Goal: Task Accomplishment & Management: Manage account settings

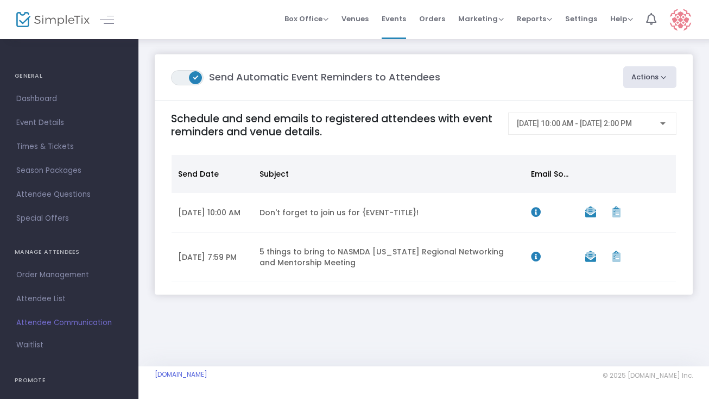
click at [637, 79] on button "Actions" at bounding box center [650, 77] width 54 height 22
click at [624, 128] on li "Post-Event Email" at bounding box center [620, 127] width 114 height 21
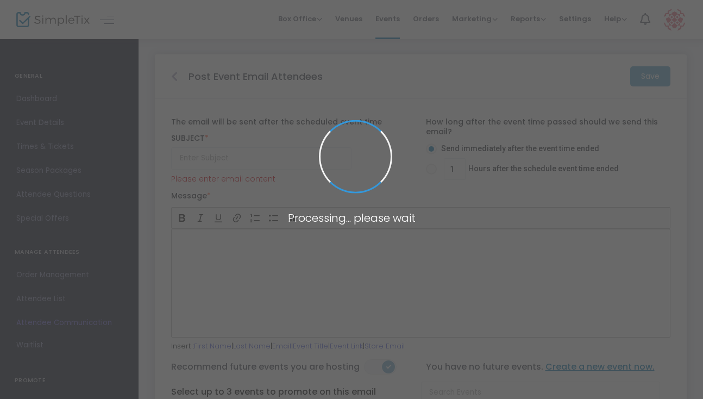
type input "Thanks for attending NASMDA [US_STATE] Regional Networking and Mentorship Meeti…"
type input "1"
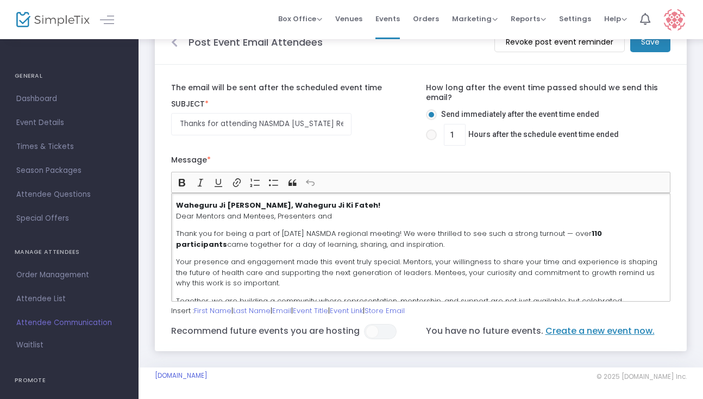
click at [261, 213] on p "Waheguru Ji [PERSON_NAME], Waheguru Ji Ki Fateh! Dear Mentors and Mentees, Pres…" at bounding box center [420, 210] width 489 height 21
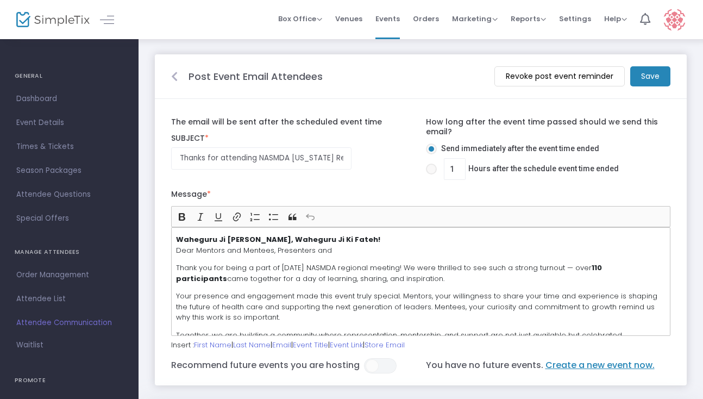
click at [434, 167] on span at bounding box center [431, 168] width 11 height 11
click at [431, 174] on input "1 Hours after the schedule event time ended" at bounding box center [431, 174] width 1 height 1
radio input "true"
click at [456, 172] on input "1" at bounding box center [454, 169] width 21 height 21
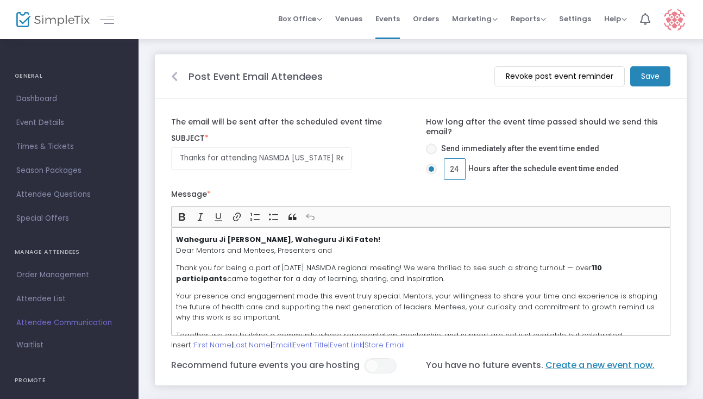
type input "2"
type input "7"
click at [655, 77] on m-button "Save" at bounding box center [650, 76] width 40 height 20
click at [458, 165] on input "7" at bounding box center [454, 169] width 21 height 21
type input "8"
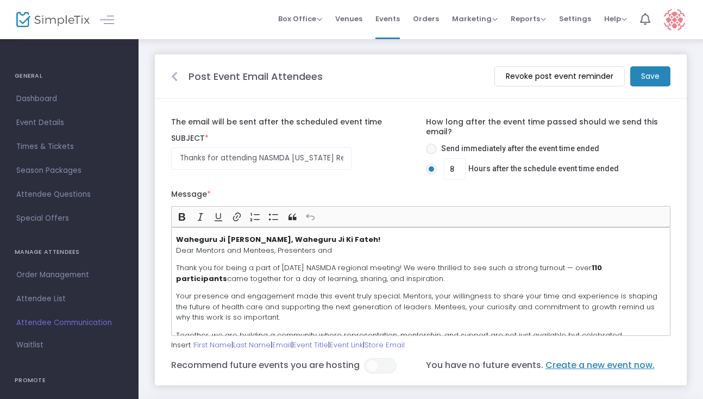
click at [643, 77] on m-button "Save" at bounding box center [650, 76] width 40 height 20
click at [583, 74] on m-button "Revoke post event reminder" at bounding box center [559, 76] width 130 height 20
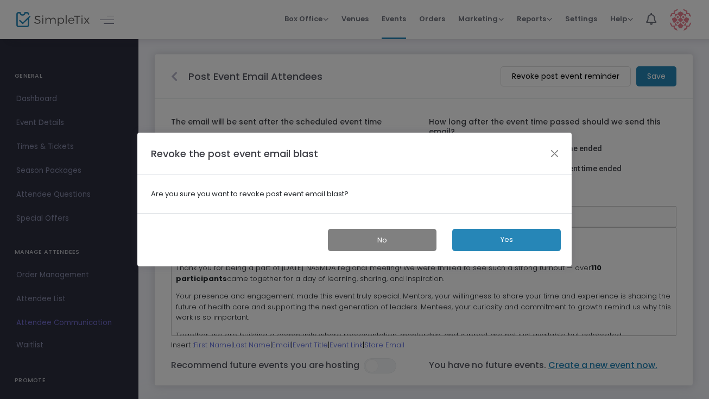
click at [403, 245] on button "No" at bounding box center [382, 240] width 109 height 22
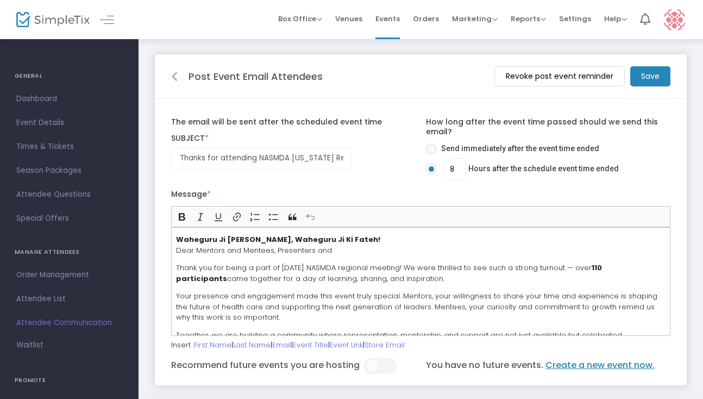
click at [436, 145] on span at bounding box center [431, 148] width 11 height 11
click at [431, 154] on input "Send immediately after the event time ended" at bounding box center [431, 154] width 1 height 1
radio input "true"
click at [639, 78] on m-button "Save" at bounding box center [650, 76] width 40 height 20
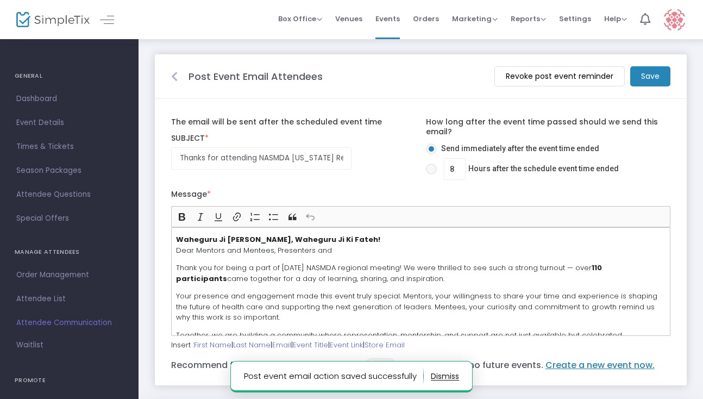
click at [443, 376] on button "button" at bounding box center [445, 375] width 28 height 17
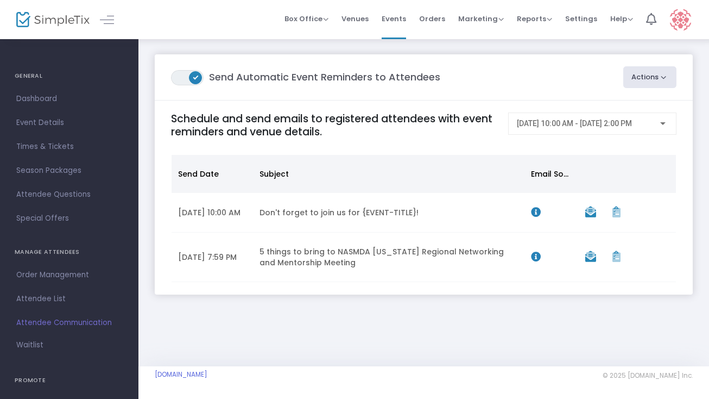
click at [196, 77] on span "ON" at bounding box center [195, 76] width 5 height 5
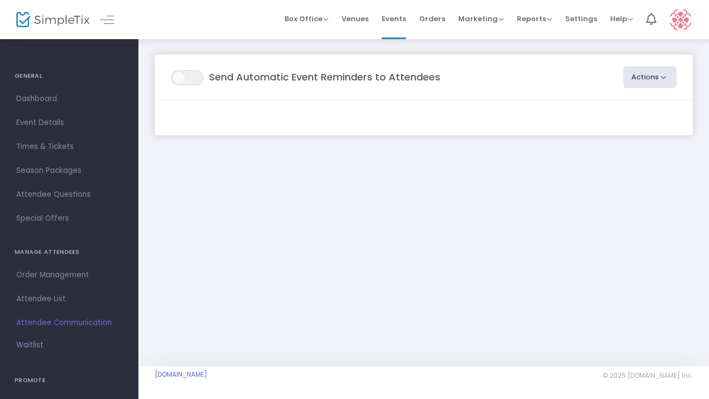
click at [664, 74] on button "Actions" at bounding box center [650, 77] width 54 height 22
click at [602, 128] on li "Post-Event Email" at bounding box center [620, 127] width 114 height 21
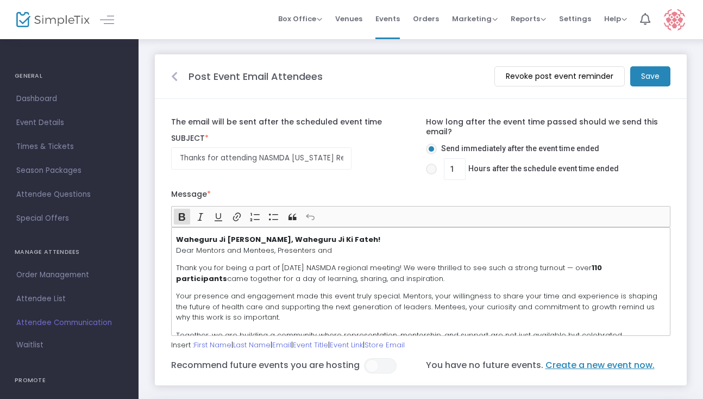
click at [577, 70] on m-button "Revoke post event reminder" at bounding box center [559, 76] width 130 height 20
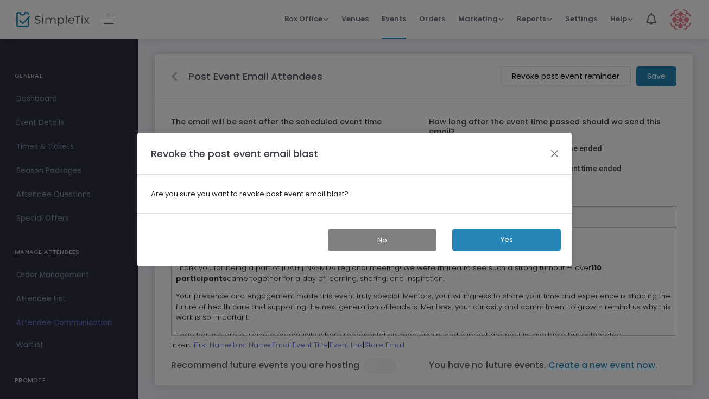
click at [357, 243] on button "No" at bounding box center [382, 240] width 109 height 22
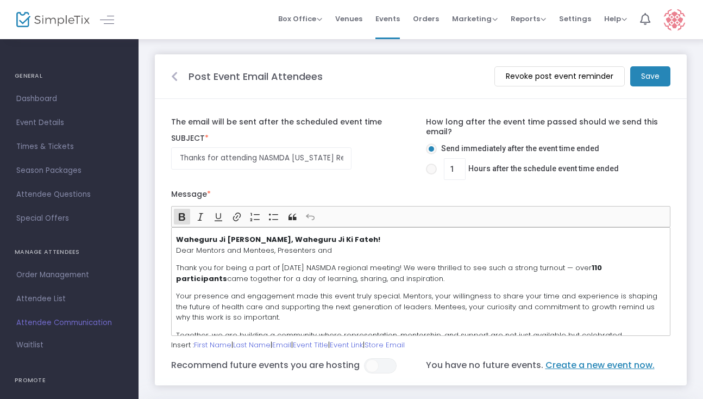
click at [175, 77] on icon at bounding box center [174, 76] width 7 height 11
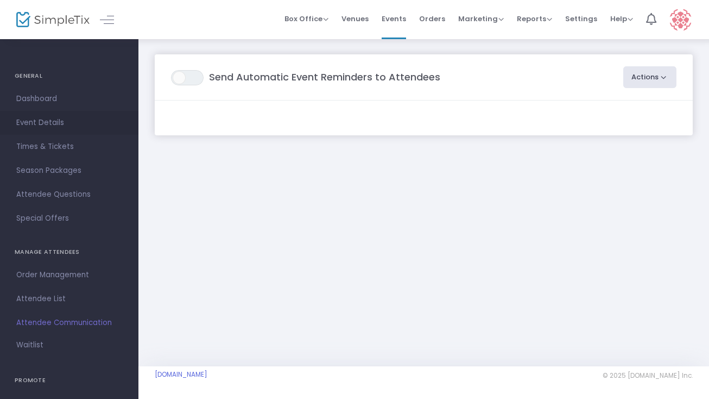
click at [36, 122] on span "Event Details" at bounding box center [69, 123] width 106 height 14
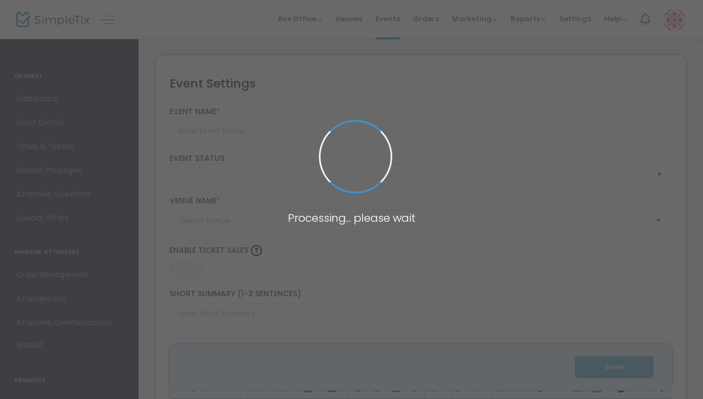
type input "NASMDA California Regional Networking and Mentorship Meeting"
type textarea "Inspire and be inspired! Get ready to connect, collaborate, mentorship, find gu…"
type input "Register Now"
type input "Gurdwara Sahib Fremont"
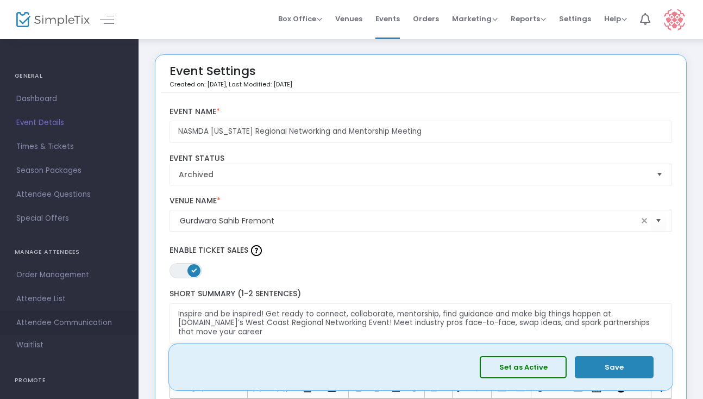
click at [50, 325] on span "Attendee Communication" at bounding box center [69, 322] width 106 height 14
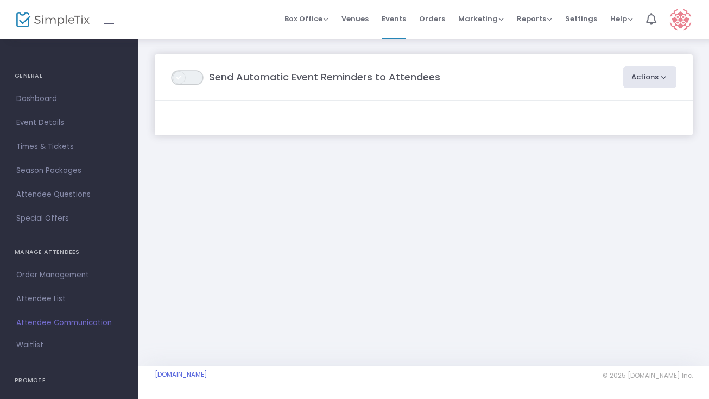
click at [191, 77] on span "ON OFF" at bounding box center [187, 77] width 33 height 15
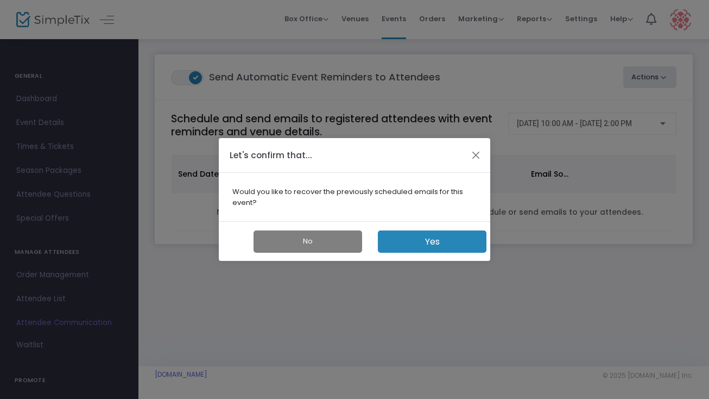
click at [449, 244] on button "Yes" at bounding box center [432, 241] width 109 height 22
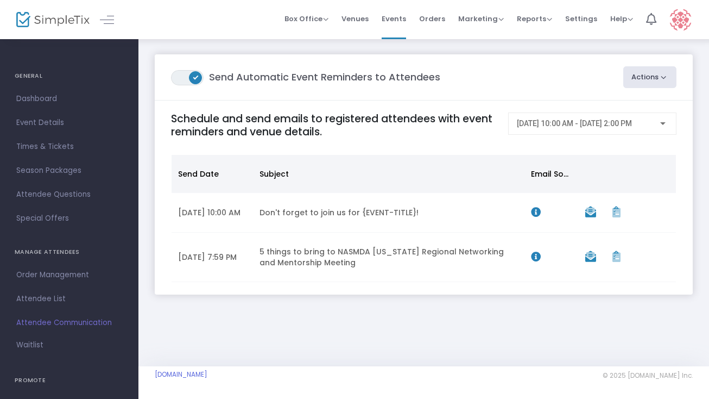
click at [669, 67] on button "Actions" at bounding box center [650, 77] width 54 height 22
click at [599, 129] on li "Post-Event Email" at bounding box center [620, 127] width 114 height 21
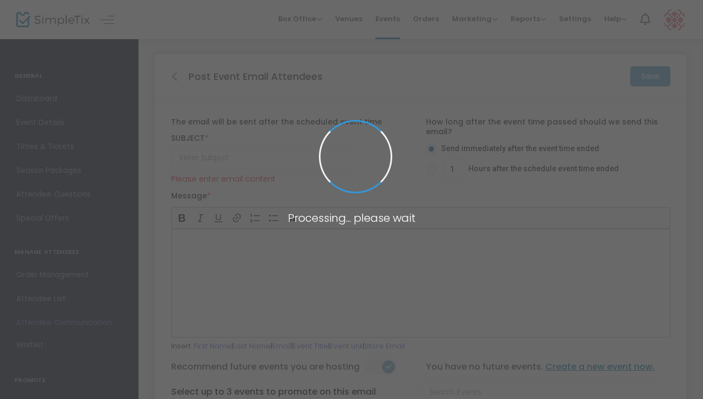
type input "Thanks for attending NASMDA [US_STATE] Regional Networking and Mentorship Meeti…"
type input "1"
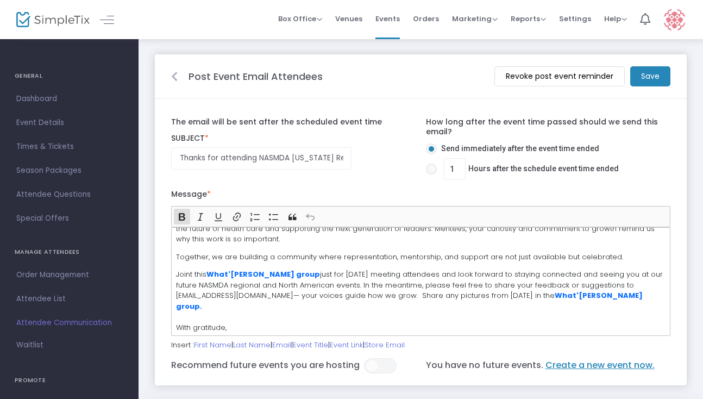
scroll to position [78, 0]
click at [457, 168] on input "1" at bounding box center [454, 169] width 21 height 21
type input "8"
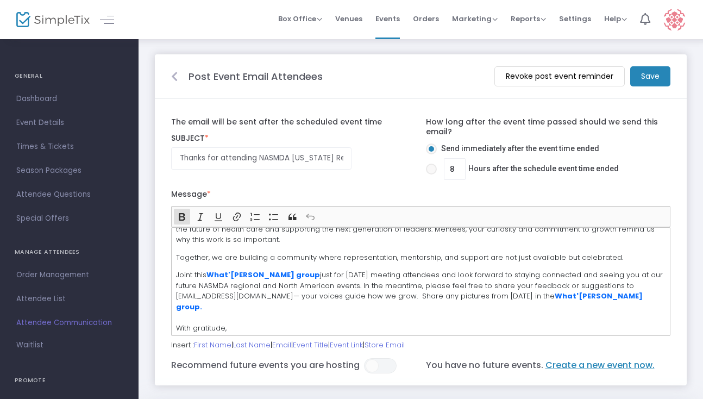
click at [654, 73] on m-button "Save" at bounding box center [650, 76] width 40 height 20
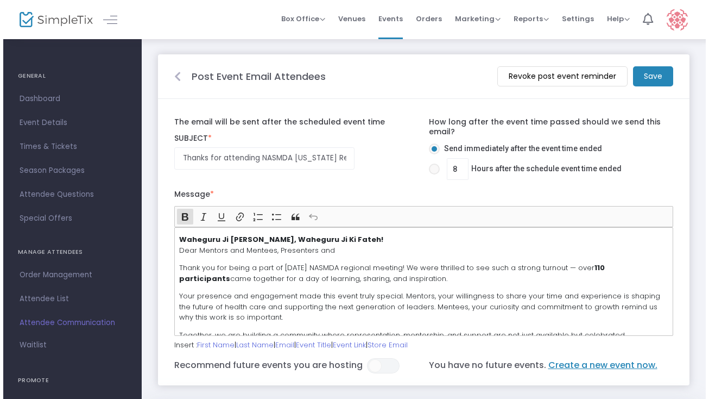
scroll to position [0, 0]
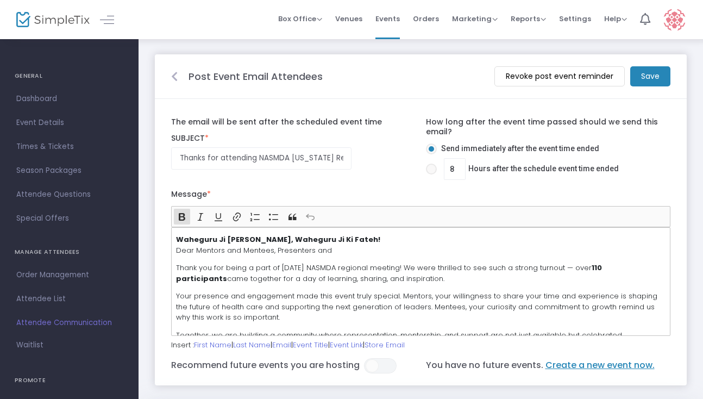
click at [433, 167] on span at bounding box center [431, 168] width 11 height 11
click at [431, 174] on input "8 Hours after the schedule event time ended" at bounding box center [431, 174] width 1 height 1
radio input "true"
click at [649, 75] on m-button "Save" at bounding box center [650, 76] width 40 height 20
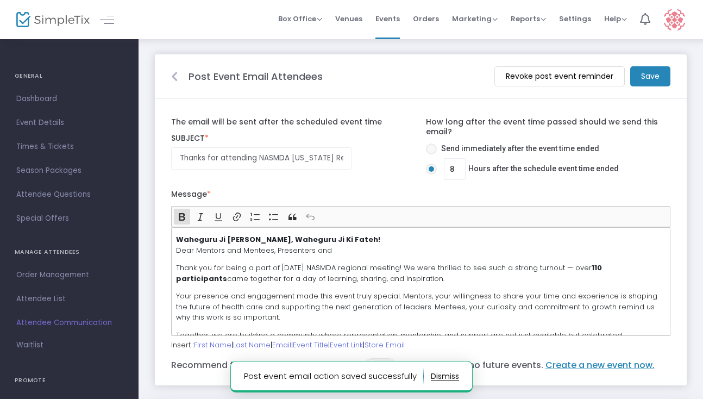
click at [516, 287] on div "Waheguru Ji [PERSON_NAME], Waheguru Ji Ki Fateh! Dear Mentors and Mentees, Pres…" at bounding box center [420, 281] width 499 height 109
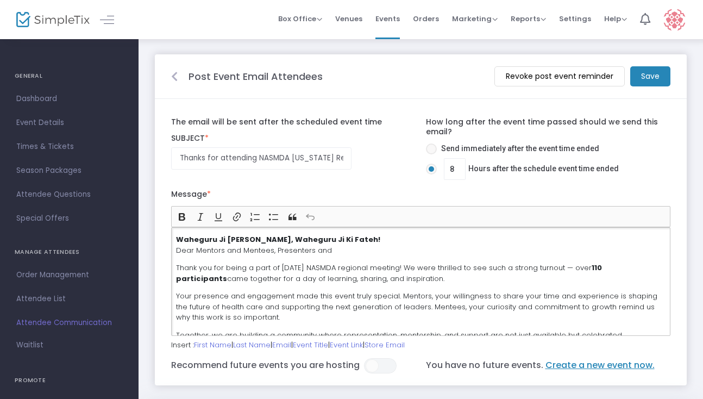
click at [655, 70] on m-button "Save" at bounding box center [650, 76] width 40 height 20
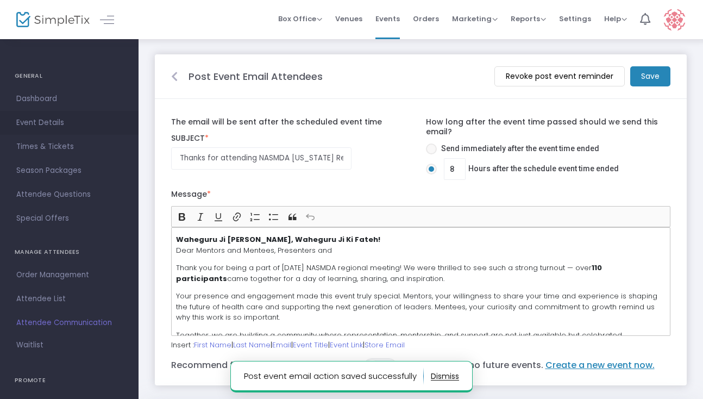
click at [32, 125] on span "Event Details" at bounding box center [69, 123] width 106 height 14
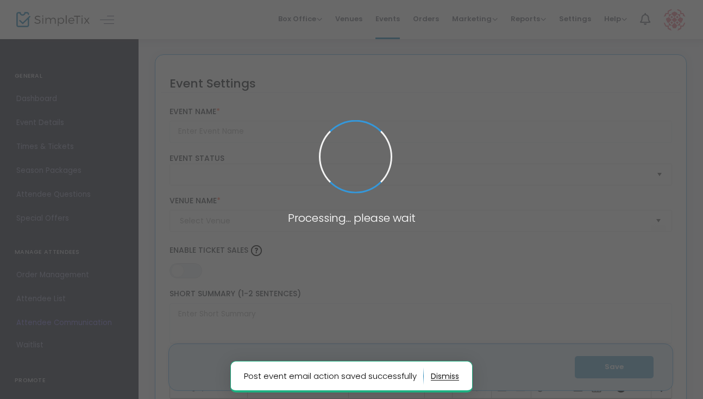
type input "NASMDA California Regional Networking and Mentorship Meeting"
type textarea "Inspire and be inspired! Get ready to connect, collaborate, mentorship, find gu…"
type input "Register Now"
type input "Gurdwara Sahib Fremont"
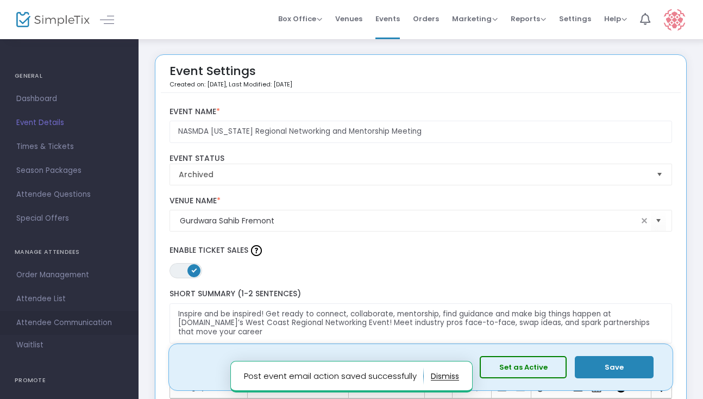
click at [47, 321] on span "Attendee Communication" at bounding box center [69, 322] width 106 height 14
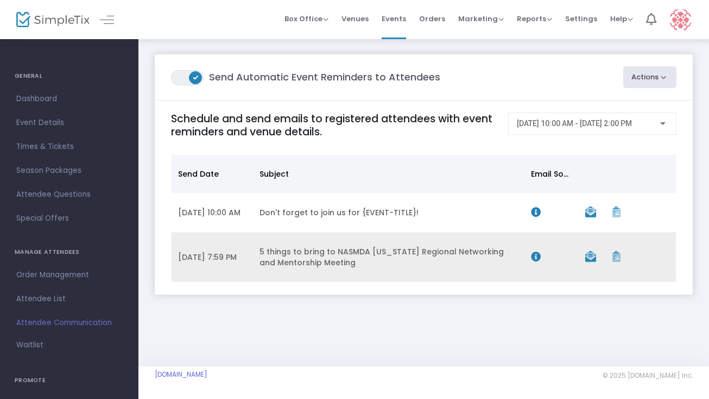
scroll to position [4, 0]
